Goal: Navigation & Orientation: Find specific page/section

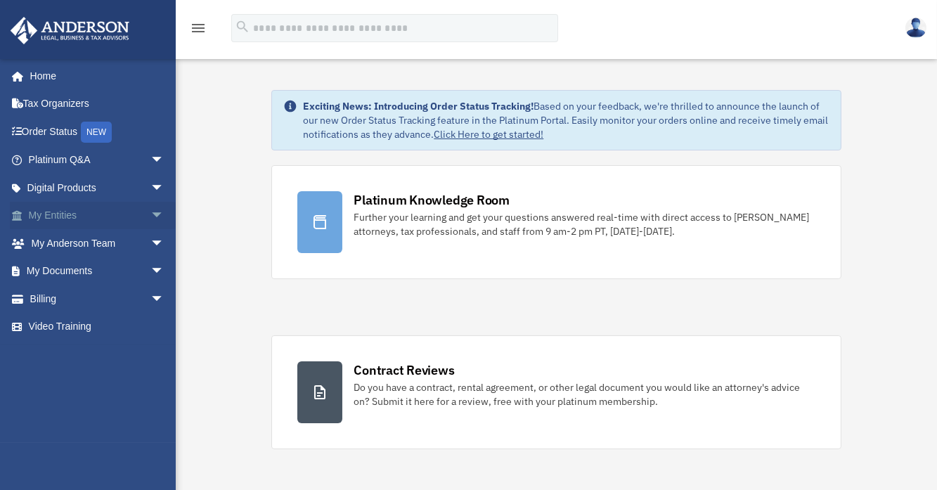
click at [150, 212] on span "arrow_drop_down" at bounding box center [164, 216] width 28 height 29
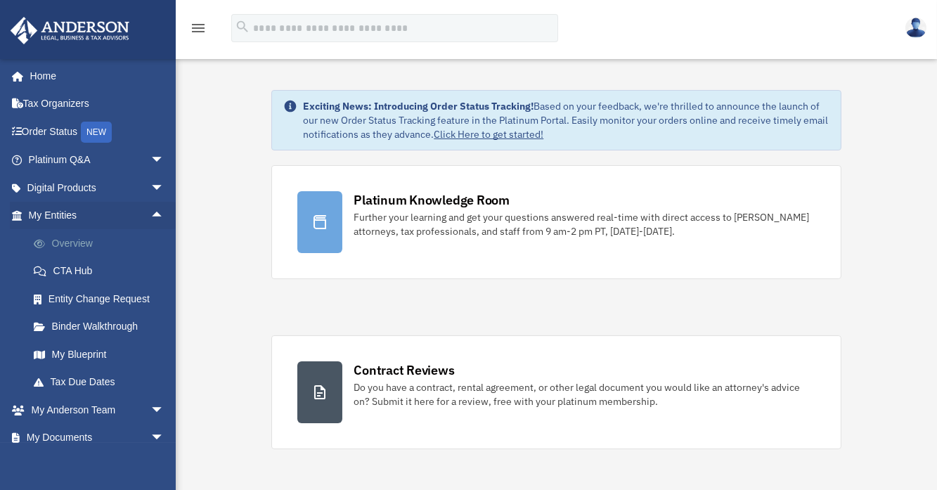
click at [65, 245] on link "Overview" at bounding box center [103, 243] width 166 height 28
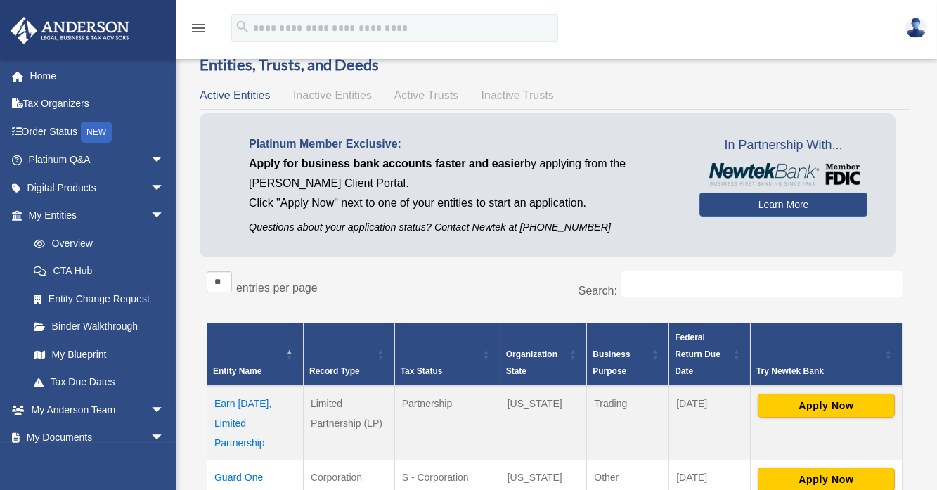
scroll to position [25, 0]
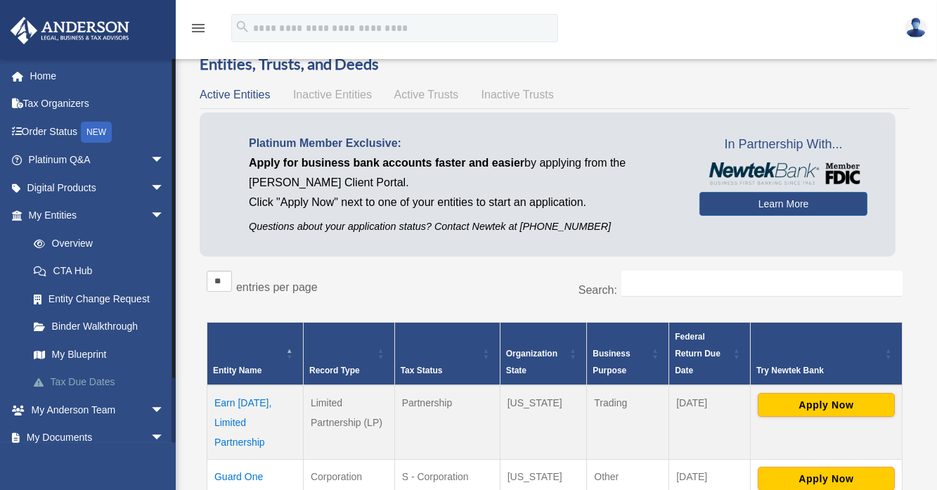
click at [67, 381] on link "Tax Due Dates" at bounding box center [103, 382] width 166 height 28
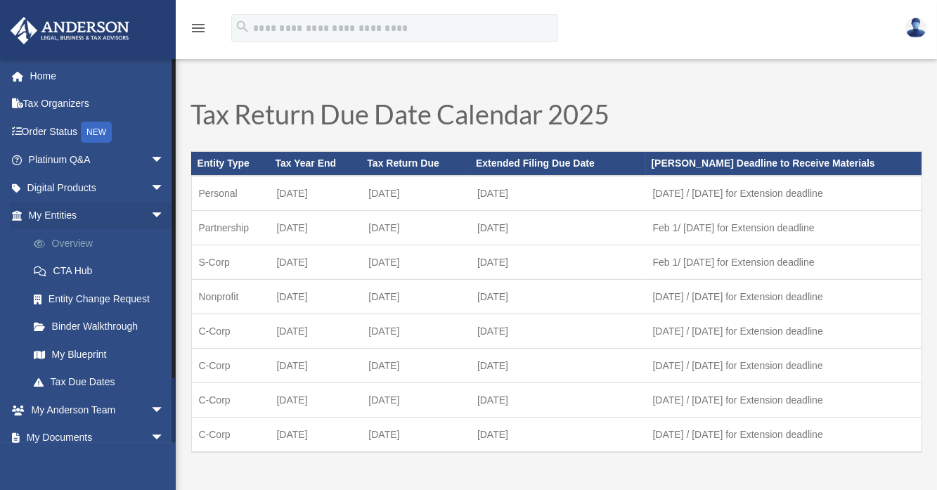
click at [56, 240] on link "Overview" at bounding box center [103, 243] width 166 height 28
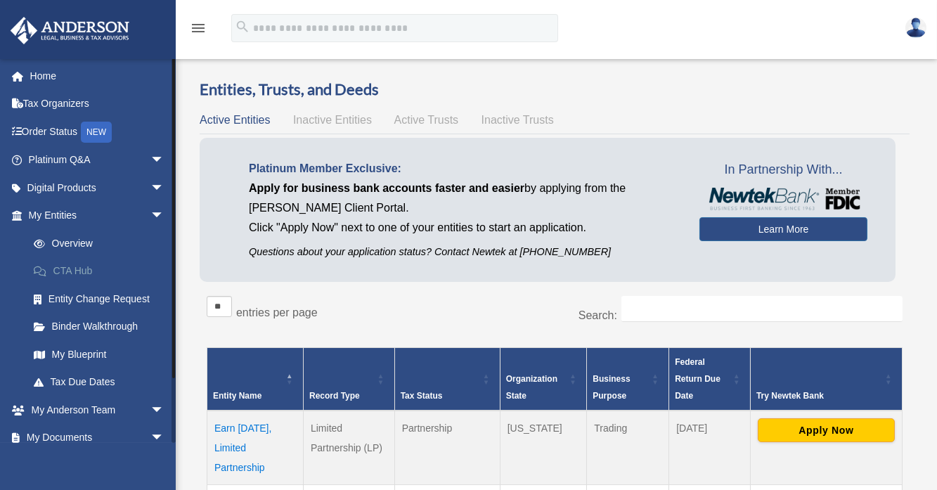
click at [84, 275] on link "CTA Hub" at bounding box center [103, 271] width 166 height 28
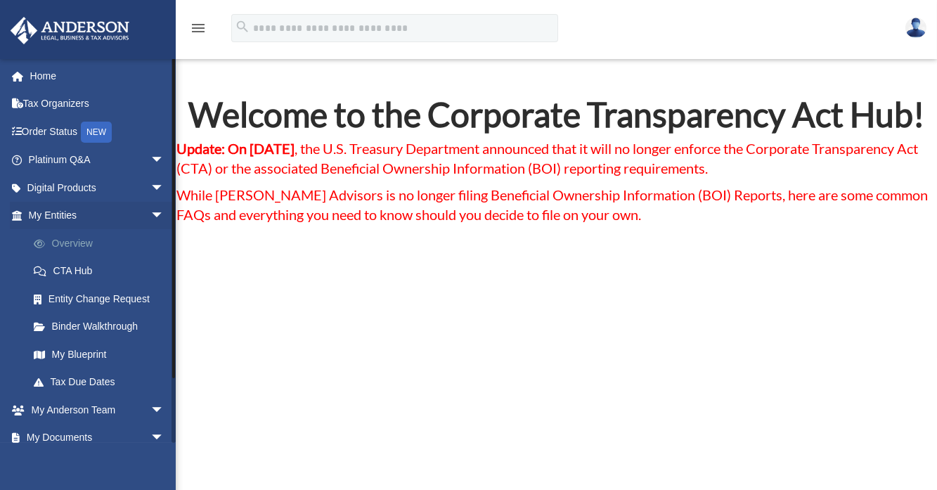
click at [69, 242] on link "Overview" at bounding box center [103, 243] width 166 height 28
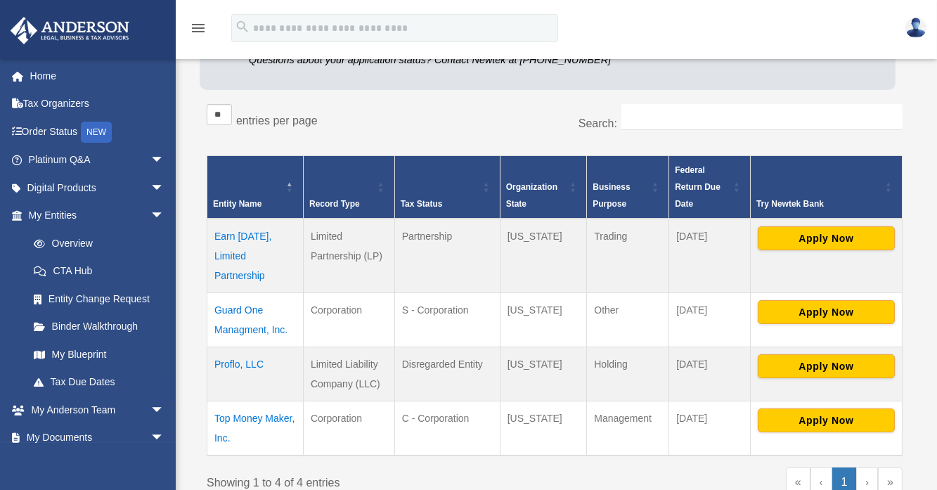
scroll to position [204, 0]
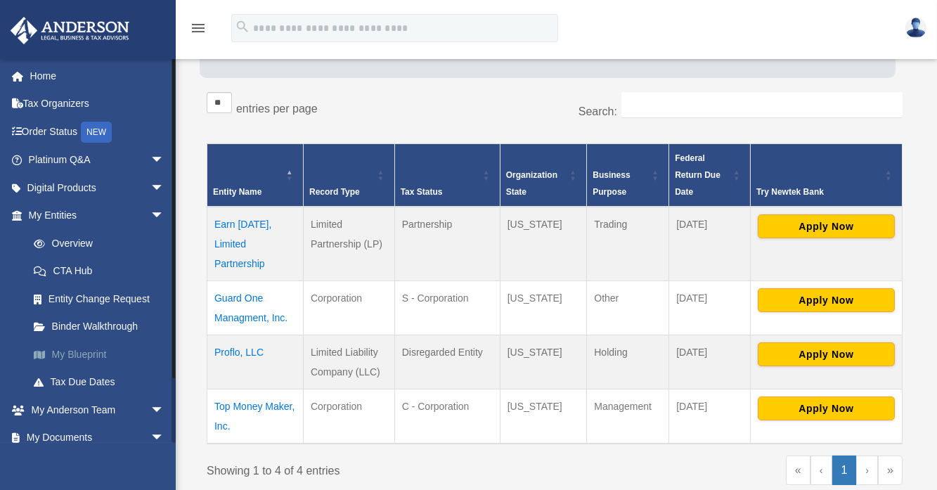
click at [77, 358] on link "My Blueprint" at bounding box center [103, 354] width 166 height 28
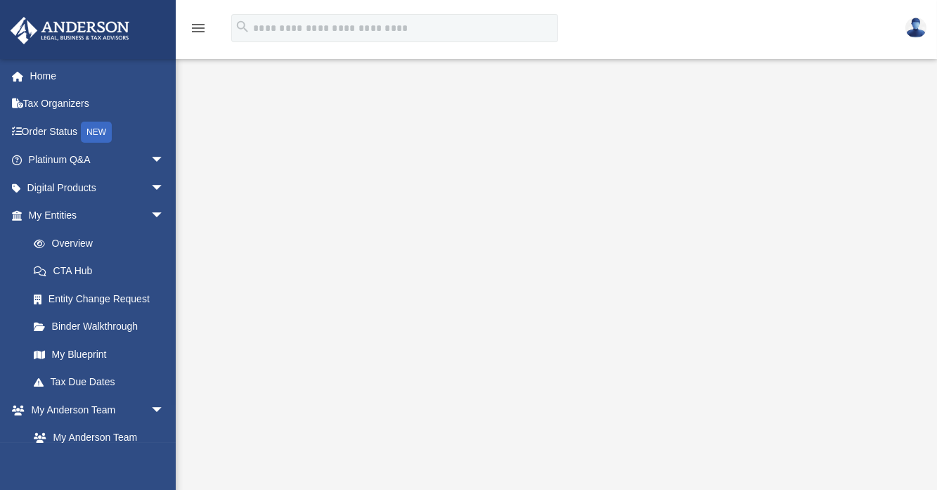
scroll to position [51, 0]
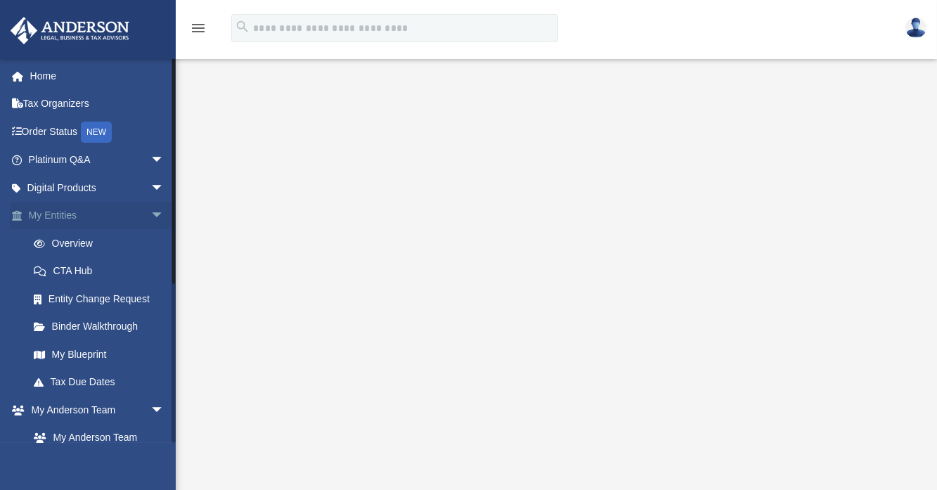
click at [51, 214] on link "My Entities arrow_drop_down" at bounding box center [98, 216] width 176 height 28
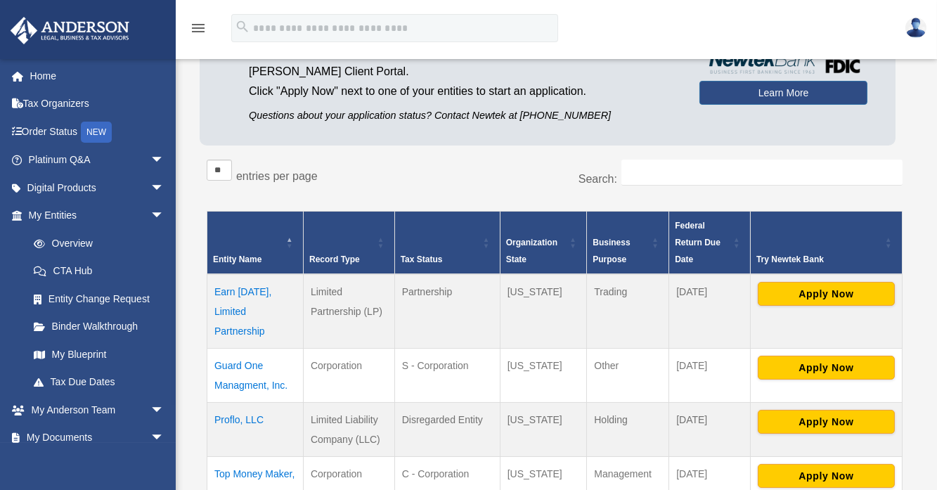
scroll to position [230, 0]
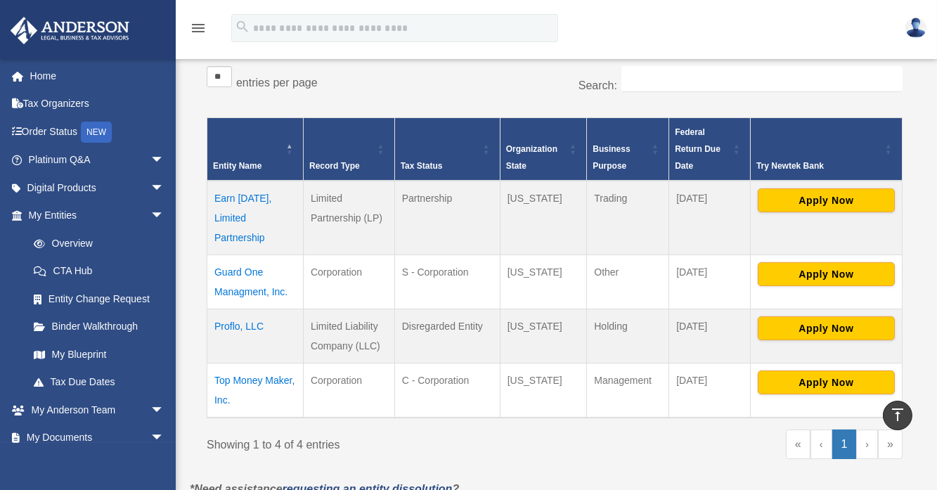
click at [235, 324] on td "Proflo, LLC" at bounding box center [255, 336] width 96 height 54
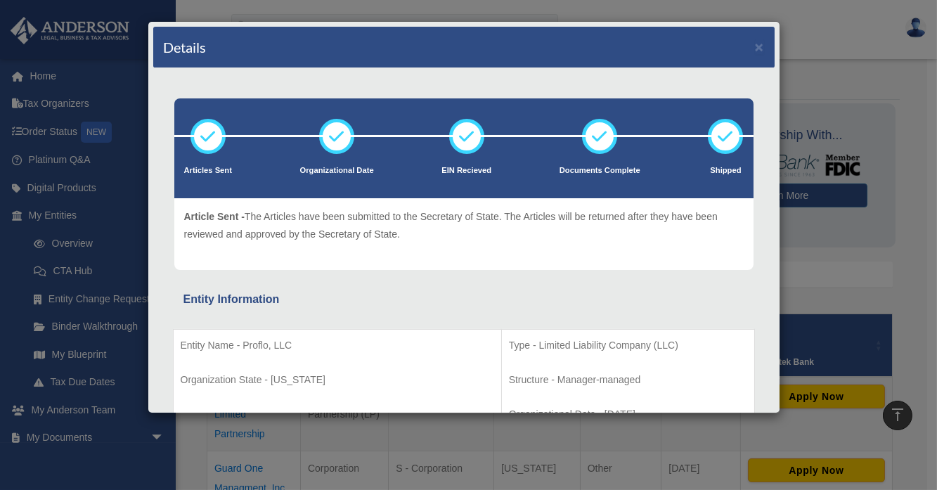
scroll to position [0, 0]
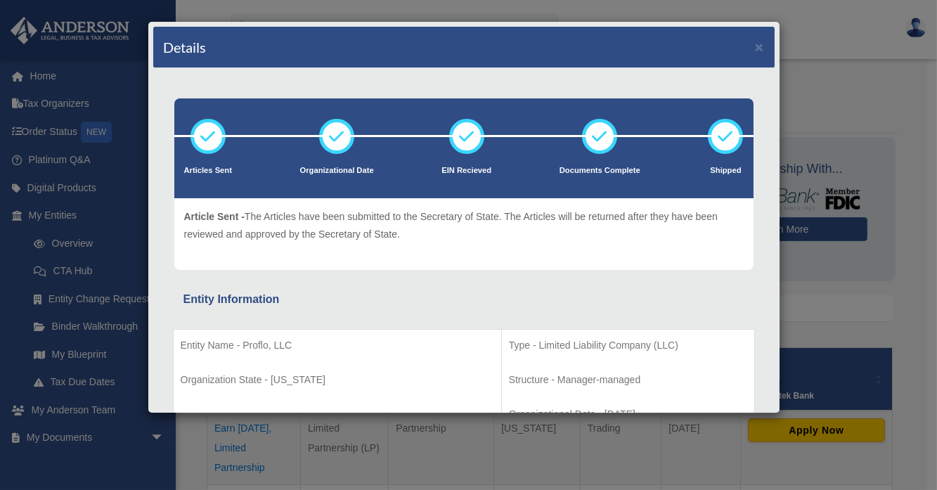
click at [852, 74] on div "Details × Articles Sent Organizational Date" at bounding box center [468, 245] width 937 height 490
